Goal: Transaction & Acquisition: Purchase product/service

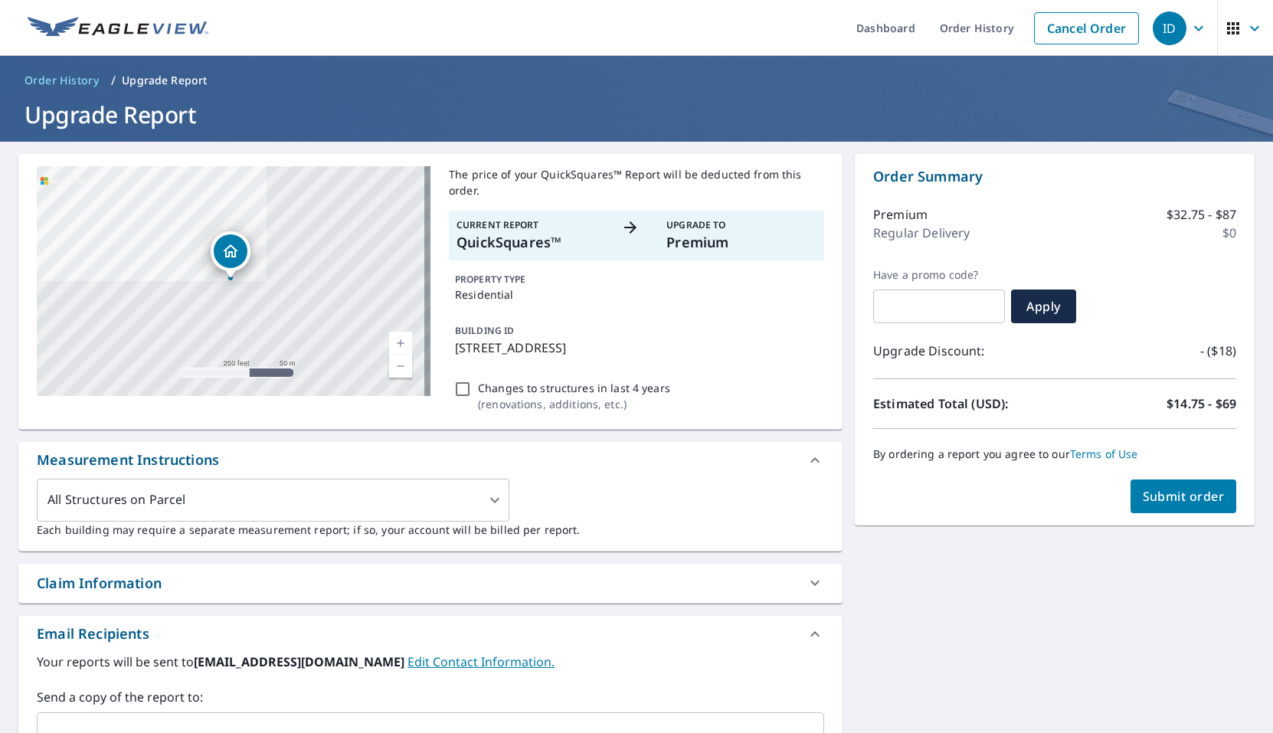
scroll to position [115, 0]
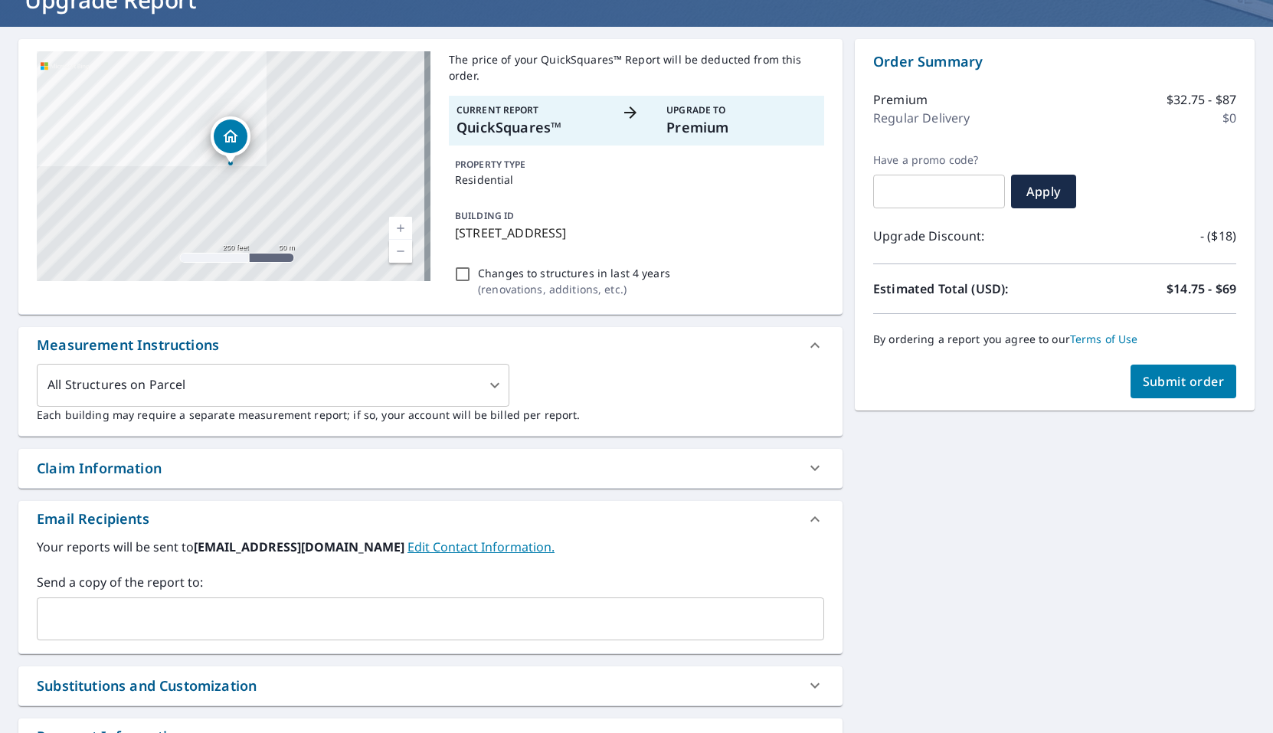
click at [1147, 385] on span "Submit order" at bounding box center [1184, 381] width 82 height 17
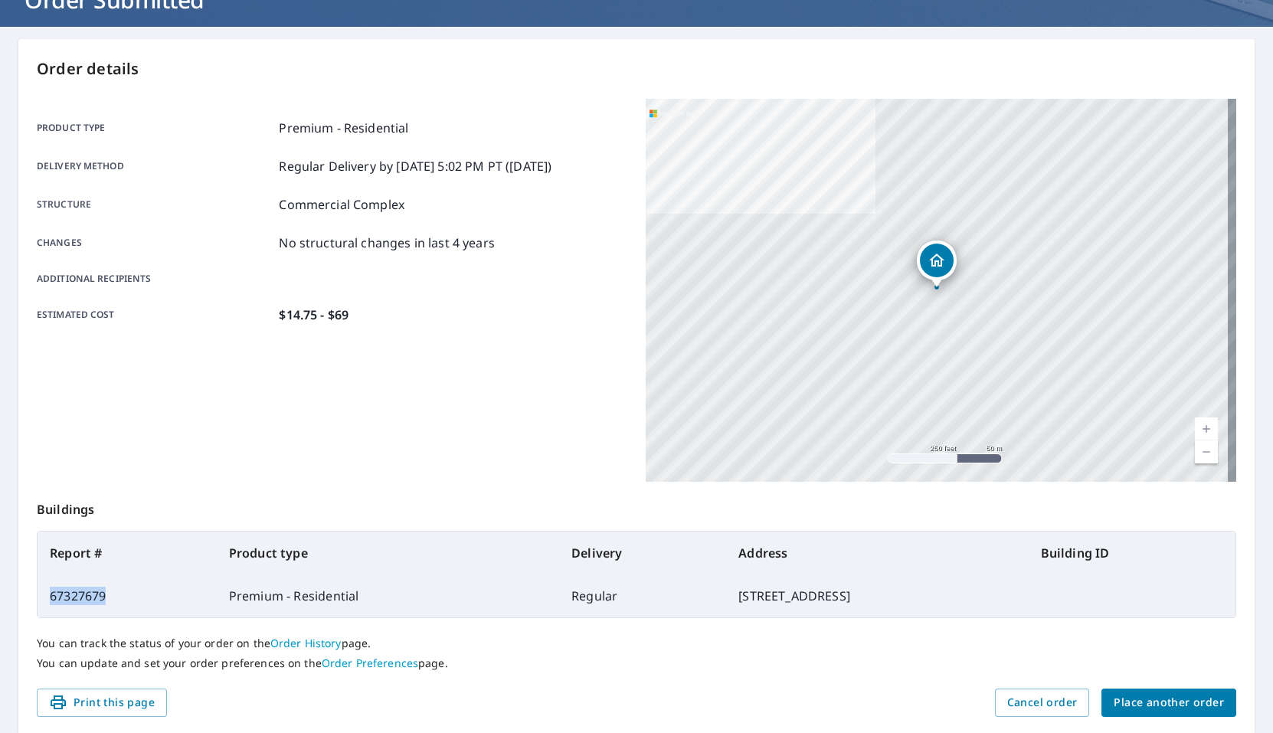
drag, startPoint x: 110, startPoint y: 604, endPoint x: 52, endPoint y: 594, distance: 58.2
click at [52, 594] on td "67327679" at bounding box center [127, 595] width 179 height 43
copy td "67327679"
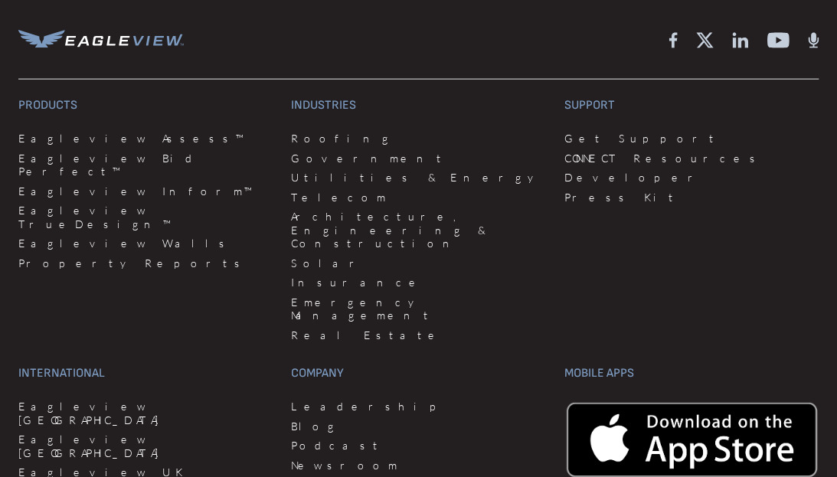
scroll to position [4059, 0]
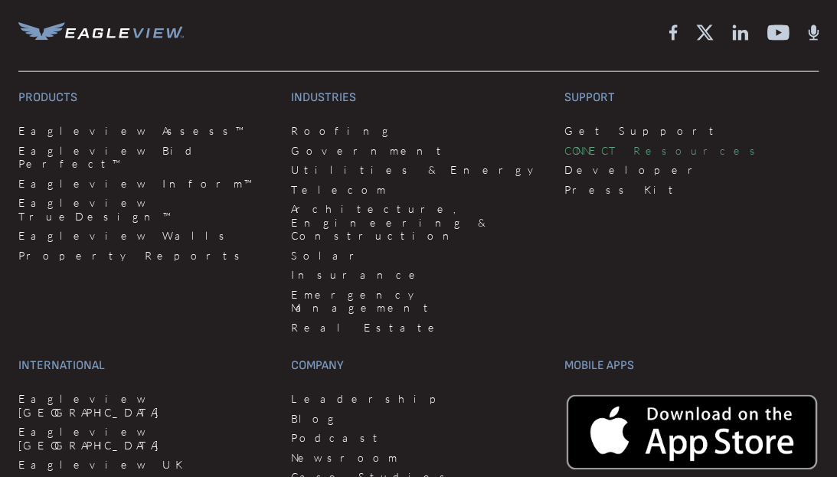
click at [597, 155] on link "CONNECT Resources" at bounding box center [691, 151] width 254 height 14
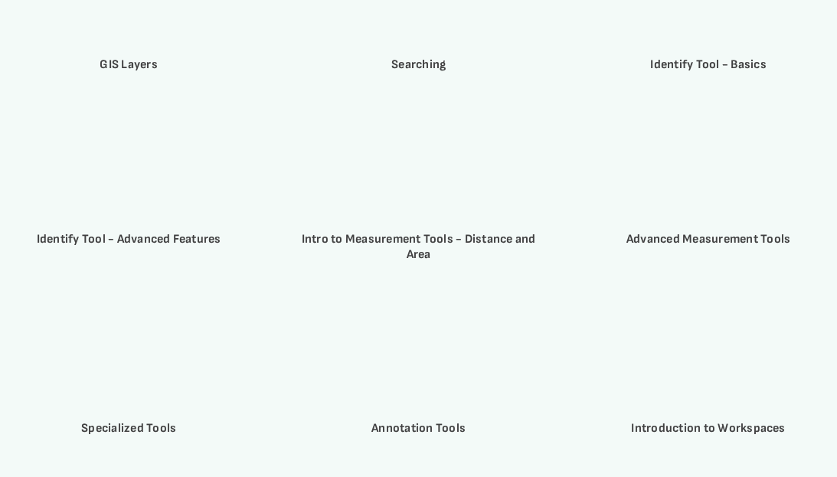
scroll to position [2911, 0]
